Goal: Task Accomplishment & Management: Manage account settings

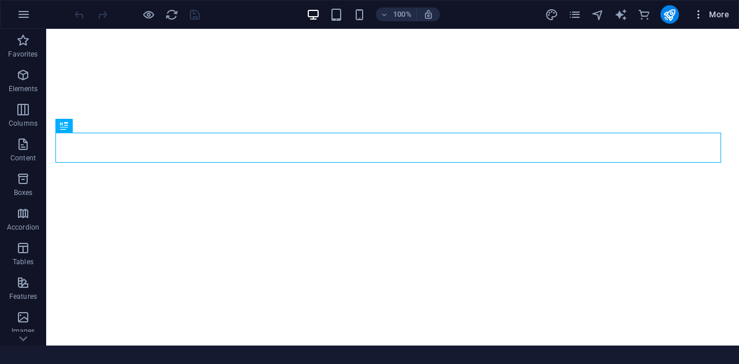
click at [696, 10] on icon "button" at bounding box center [698, 15] width 12 height 12
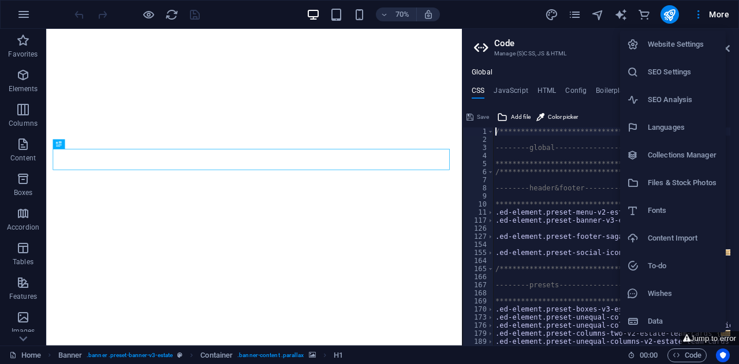
click at [690, 74] on h6 "SEO Settings" at bounding box center [682, 72] width 71 height 14
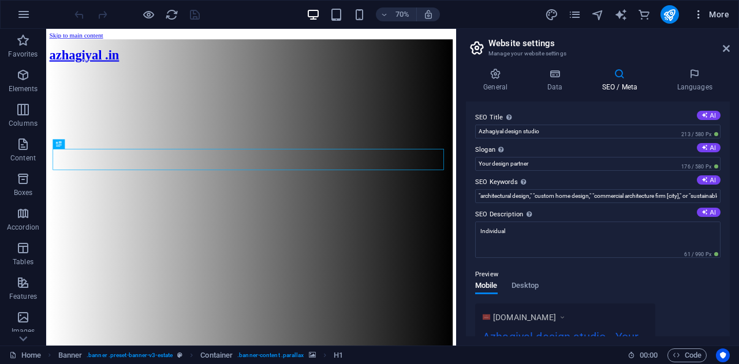
click at [715, 13] on span "More" at bounding box center [710, 15] width 36 height 12
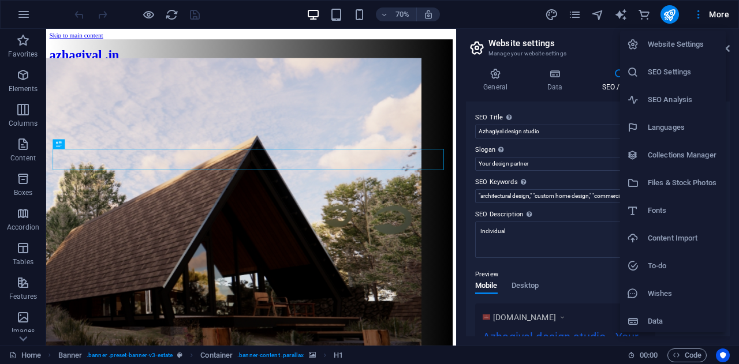
click at [710, 14] on div at bounding box center [369, 182] width 739 height 364
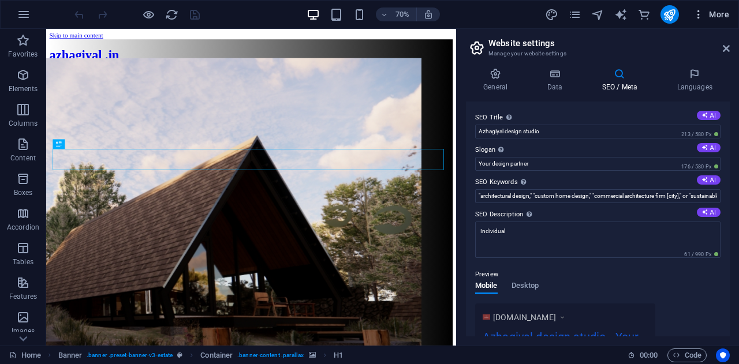
click at [713, 14] on span "More" at bounding box center [710, 15] width 36 height 12
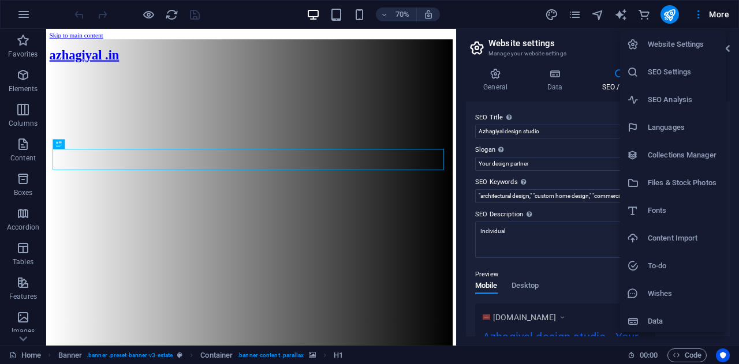
scroll to position [3, 0]
click at [669, 65] on h6 "SEO Settings" at bounding box center [682, 69] width 71 height 14
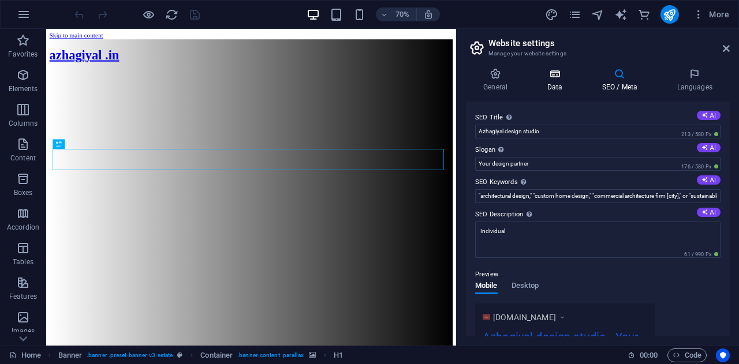
click at [549, 80] on h4 "Data" at bounding box center [556, 80] width 55 height 24
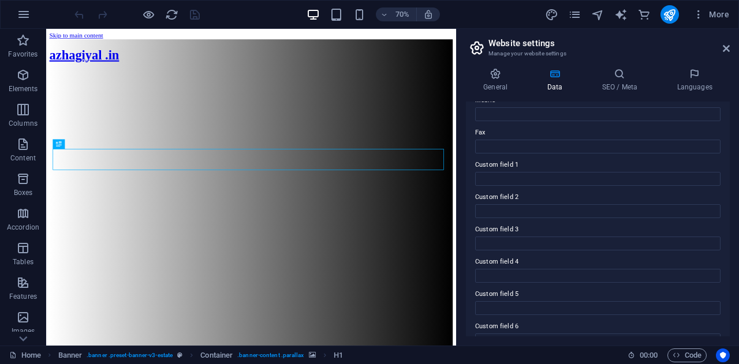
scroll to position [319, 0]
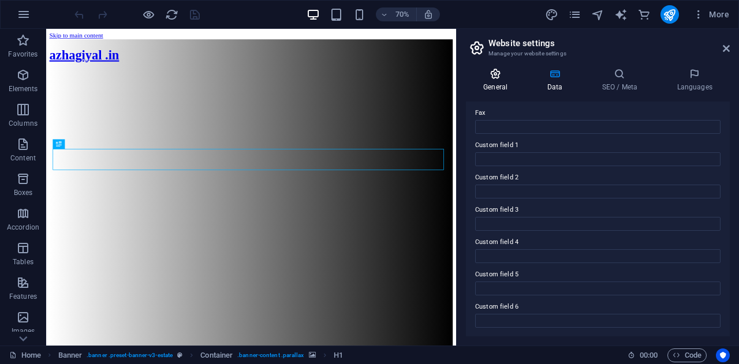
click at [497, 83] on h4 "General" at bounding box center [497, 80] width 63 height 24
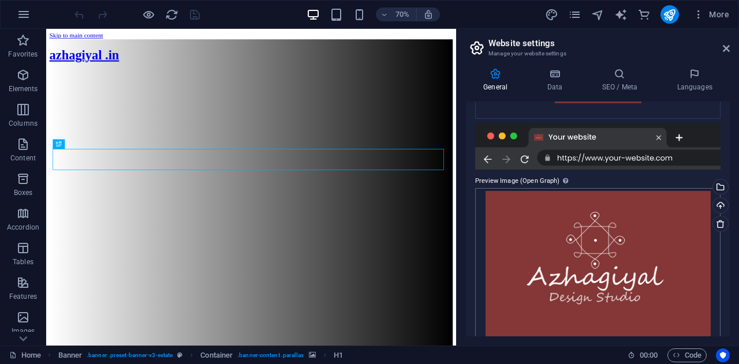
scroll to position [266, 0]
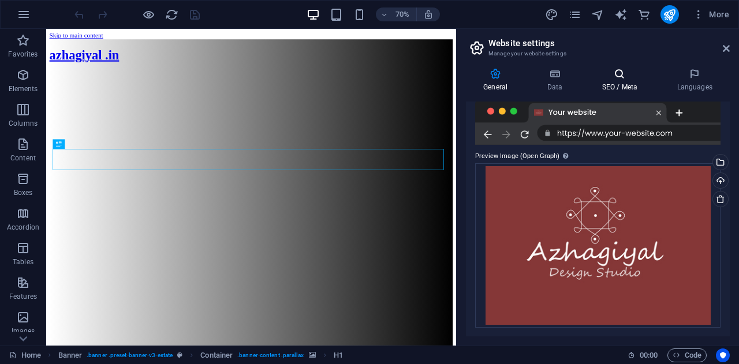
click at [620, 83] on h4 "SEO / Meta" at bounding box center [621, 80] width 75 height 24
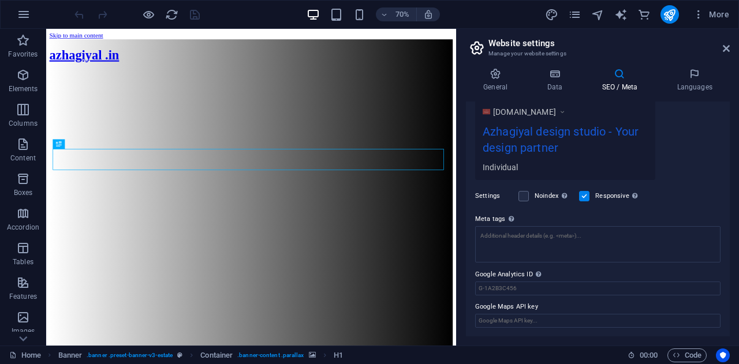
scroll to position [148, 0]
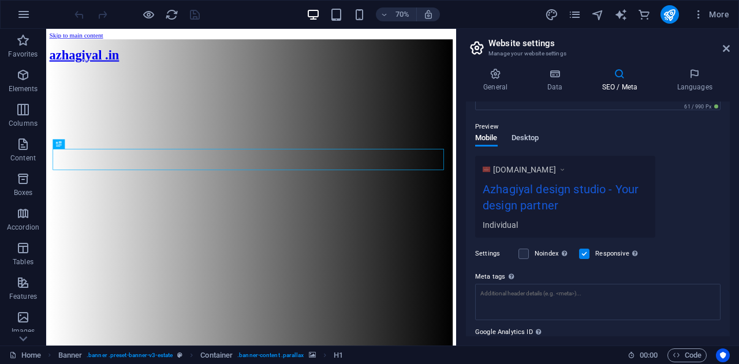
click at [533, 134] on span "Desktop" at bounding box center [525, 139] width 28 height 16
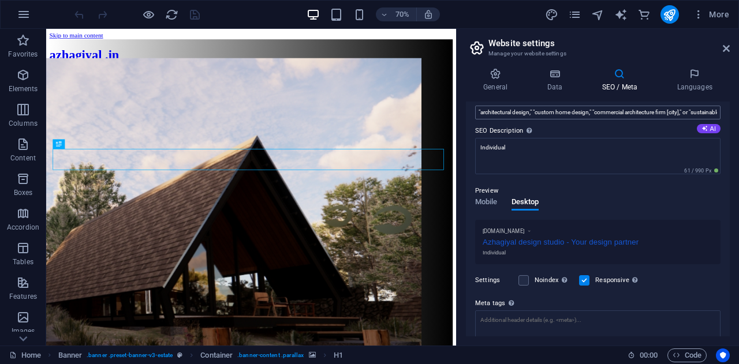
scroll to position [53, 0]
